Goal: Task Accomplishment & Management: Manage account settings

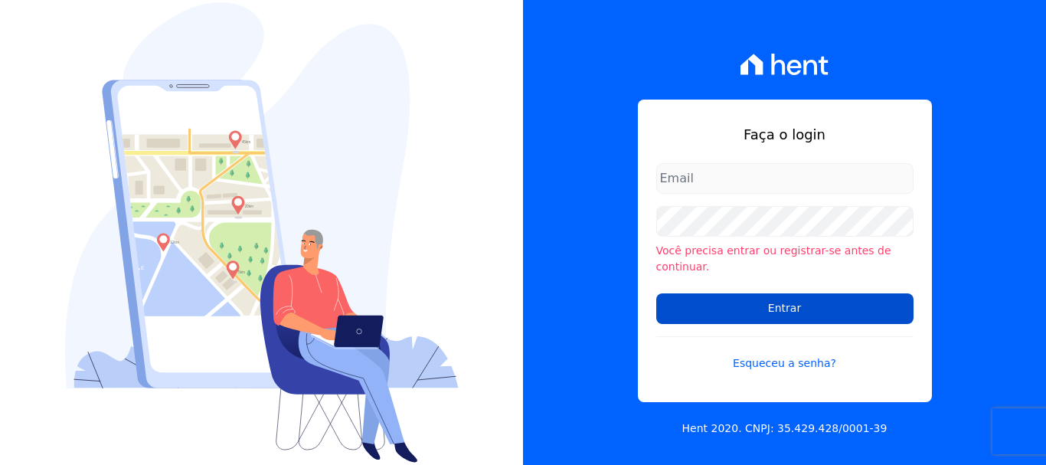
type input "[PERSON_NAME][EMAIL_ADDRESS][PERSON_NAME][DOMAIN_NAME]"
click at [765, 300] on input "Entrar" at bounding box center [784, 308] width 257 height 31
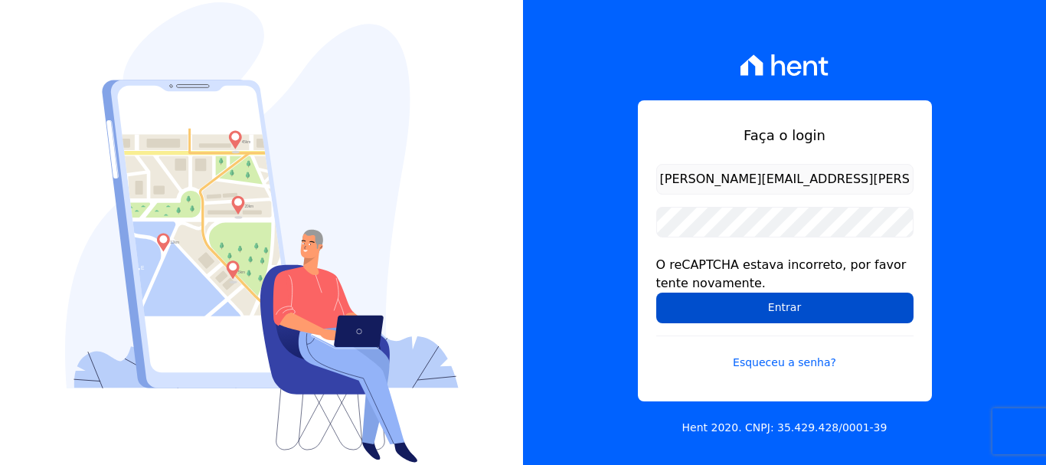
click at [805, 306] on input "Entrar" at bounding box center [784, 307] width 257 height 31
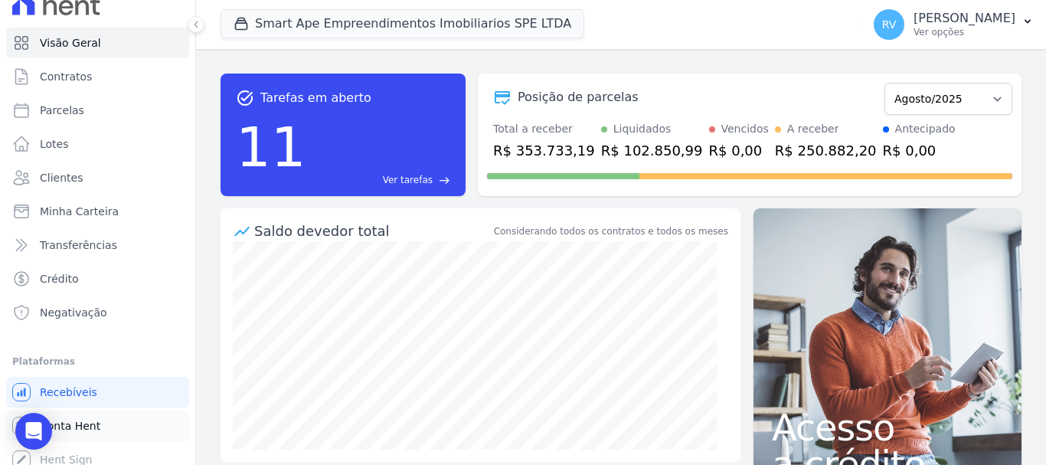
scroll to position [28, 0]
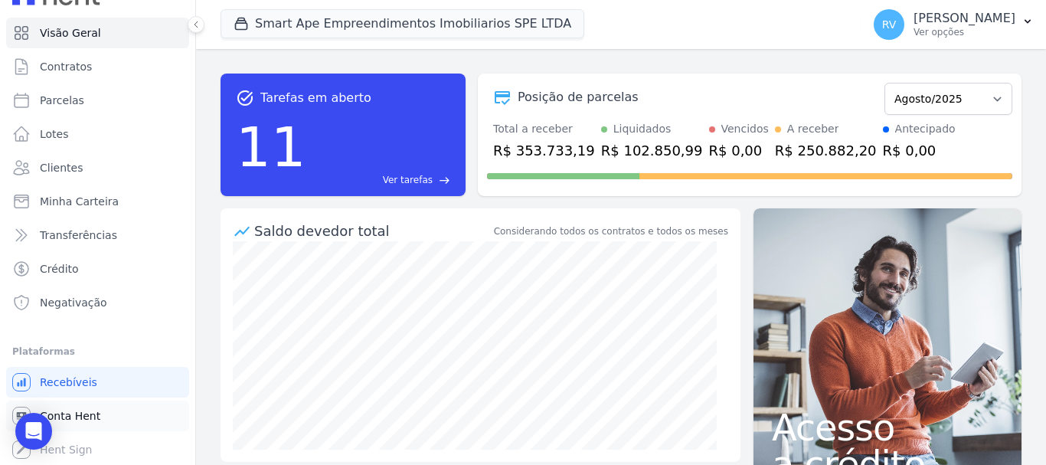
click at [103, 407] on link "Conta Hent" at bounding box center [97, 415] width 183 height 31
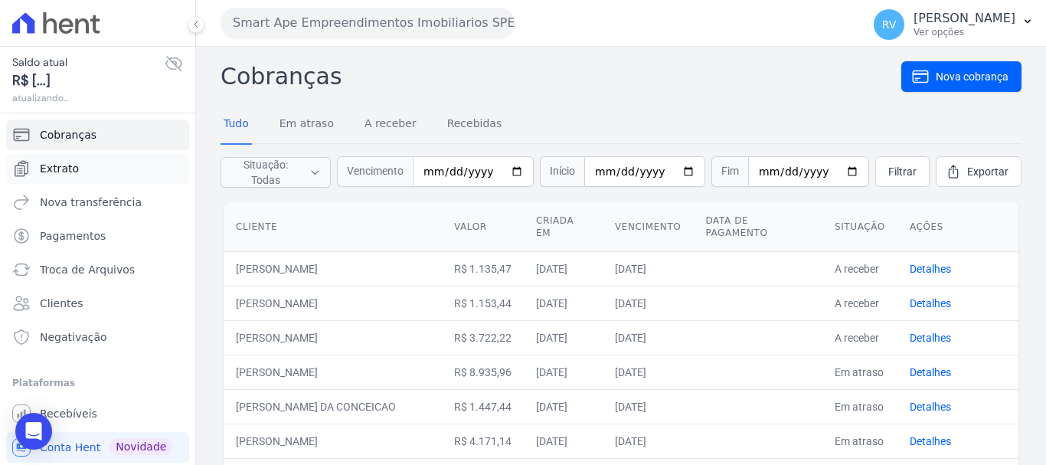
click at [99, 169] on link "Extrato" at bounding box center [97, 168] width 183 height 31
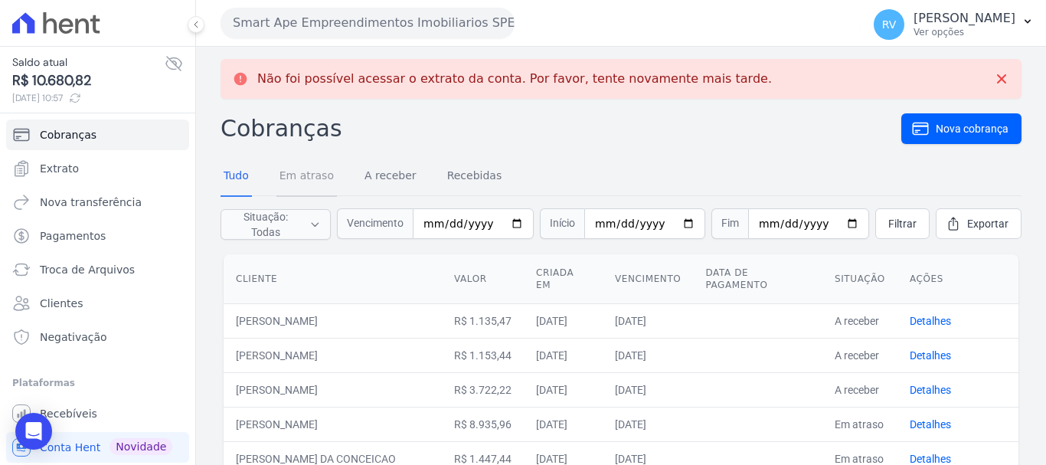
click at [315, 185] on link "Em atraso" at bounding box center [306, 177] width 60 height 40
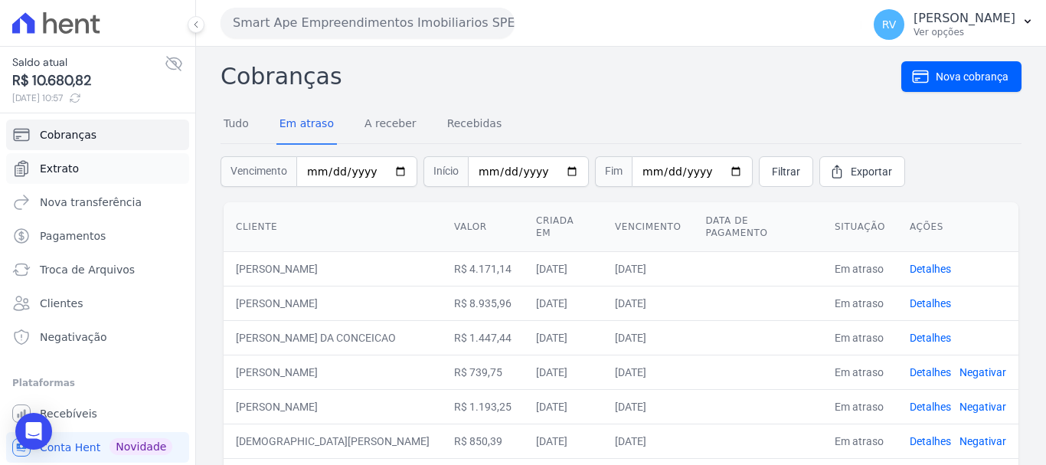
click at [47, 169] on span "Extrato" at bounding box center [59, 168] width 39 height 15
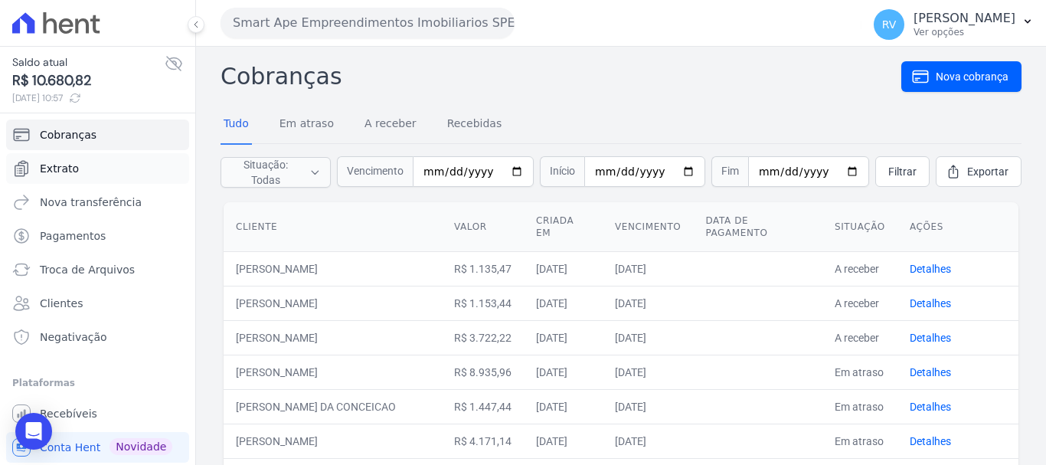
click at [55, 169] on span "Extrato" at bounding box center [59, 168] width 39 height 15
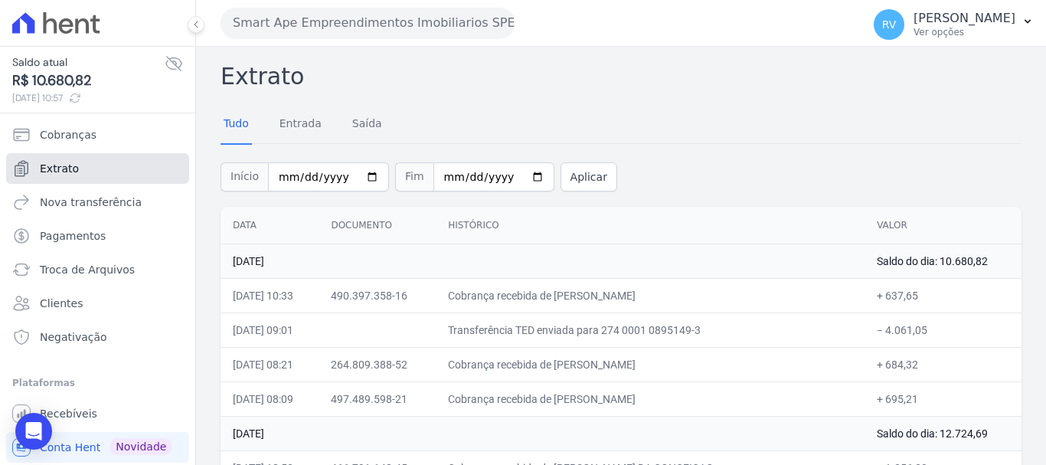
click at [129, 175] on link "Extrato" at bounding box center [97, 168] width 183 height 31
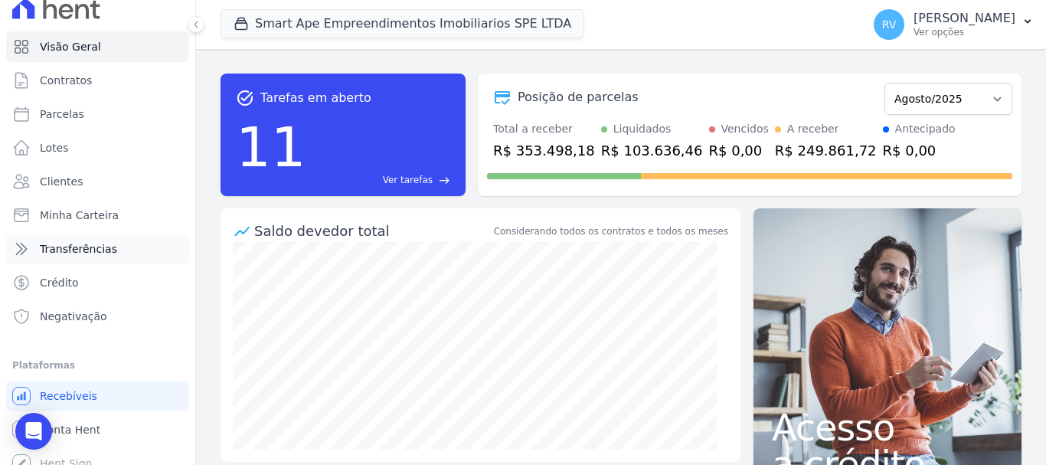
scroll to position [28, 0]
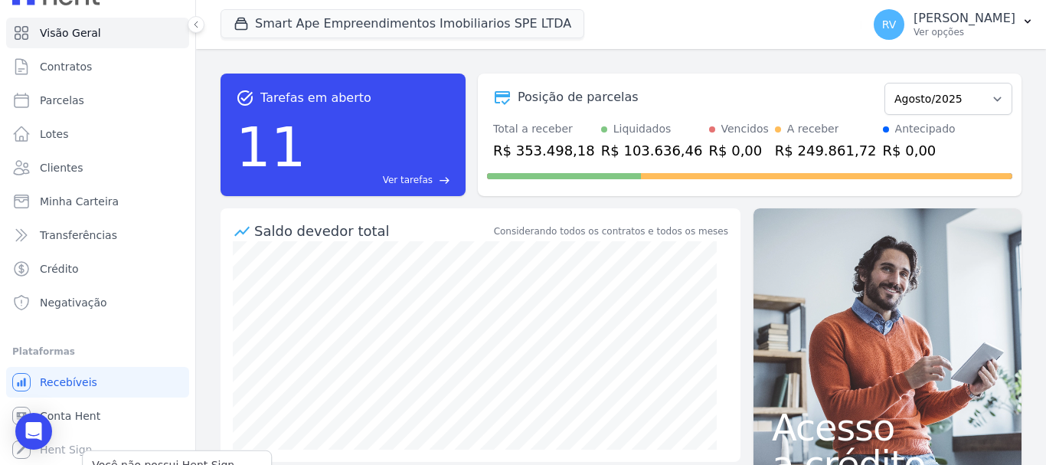
click at [96, 436] on div "Você não possui Hent Sign ativado. Para saber mais, fale com a equipe Hent. Hen…" at bounding box center [97, 449] width 183 height 31
click at [103, 417] on link "Conta Hent" at bounding box center [97, 415] width 183 height 31
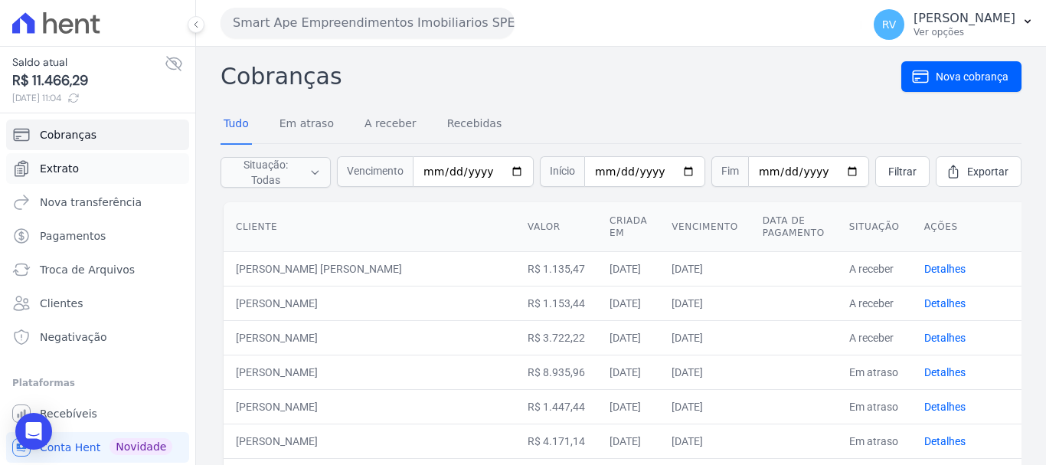
click at [132, 164] on link "Extrato" at bounding box center [97, 168] width 183 height 31
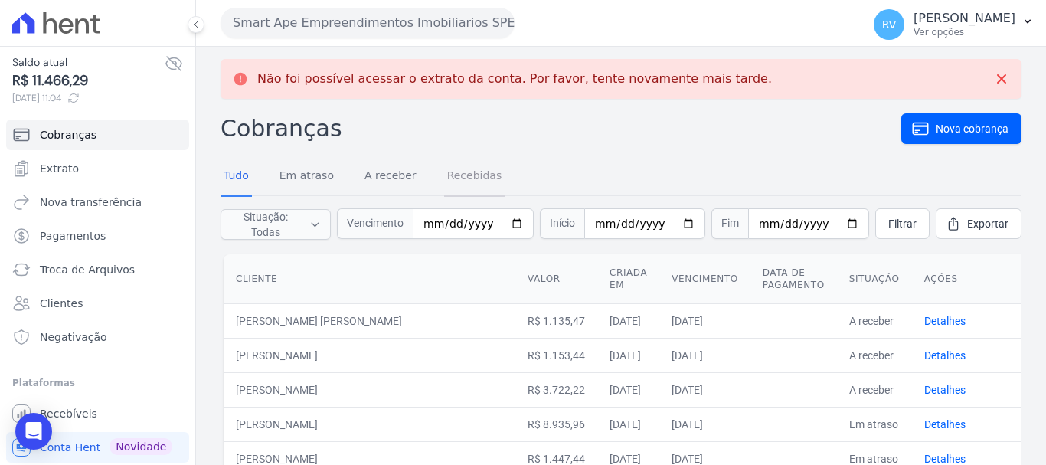
click at [458, 181] on link "Recebidas" at bounding box center [474, 177] width 61 height 40
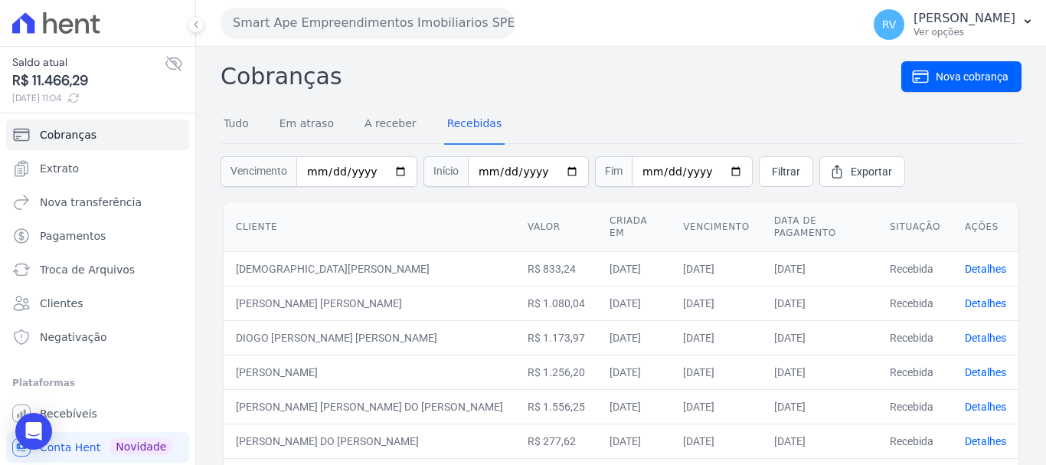
click at [795, 221] on th "Data de pagamento" at bounding box center [820, 227] width 116 height 50
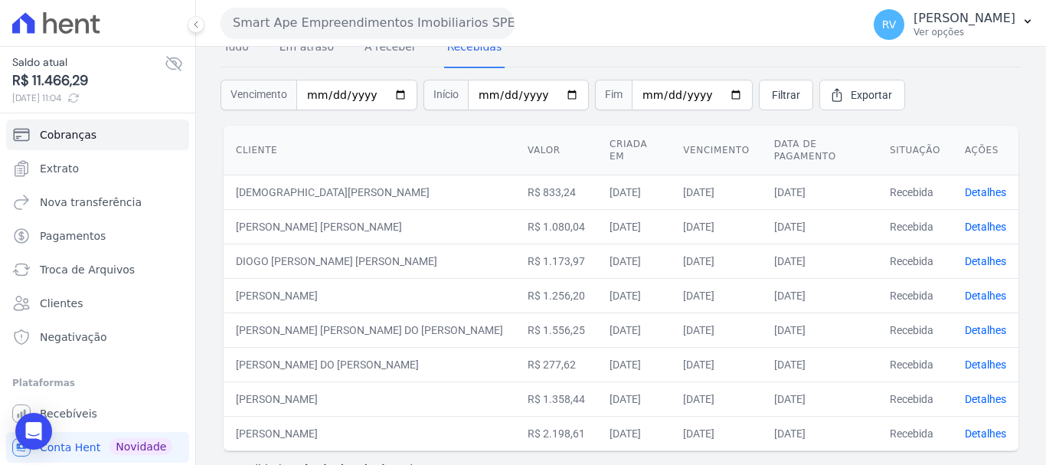
scroll to position [100, 0]
